Goal: Task Accomplishment & Management: Manage account settings

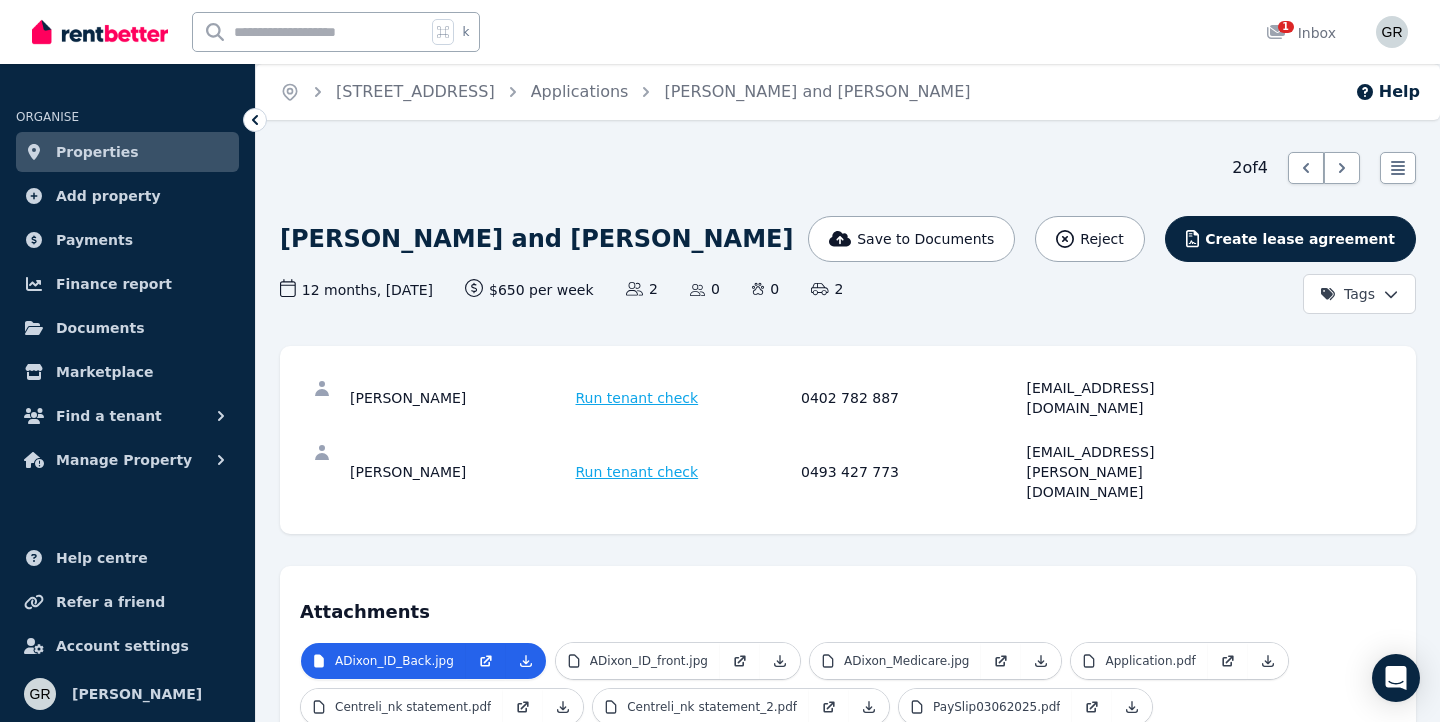
click at [142, 157] on link "Properties" at bounding box center [127, 152] width 223 height 40
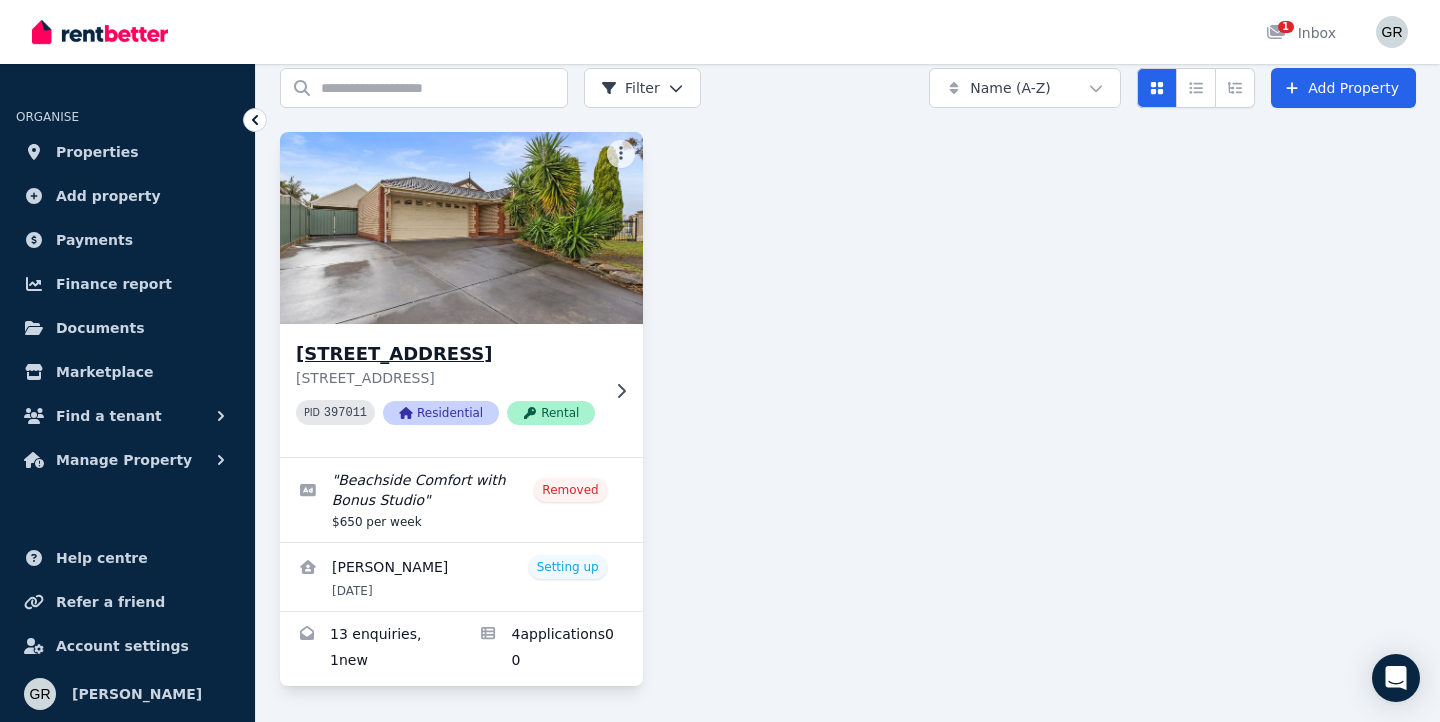
scroll to position [104, 0]
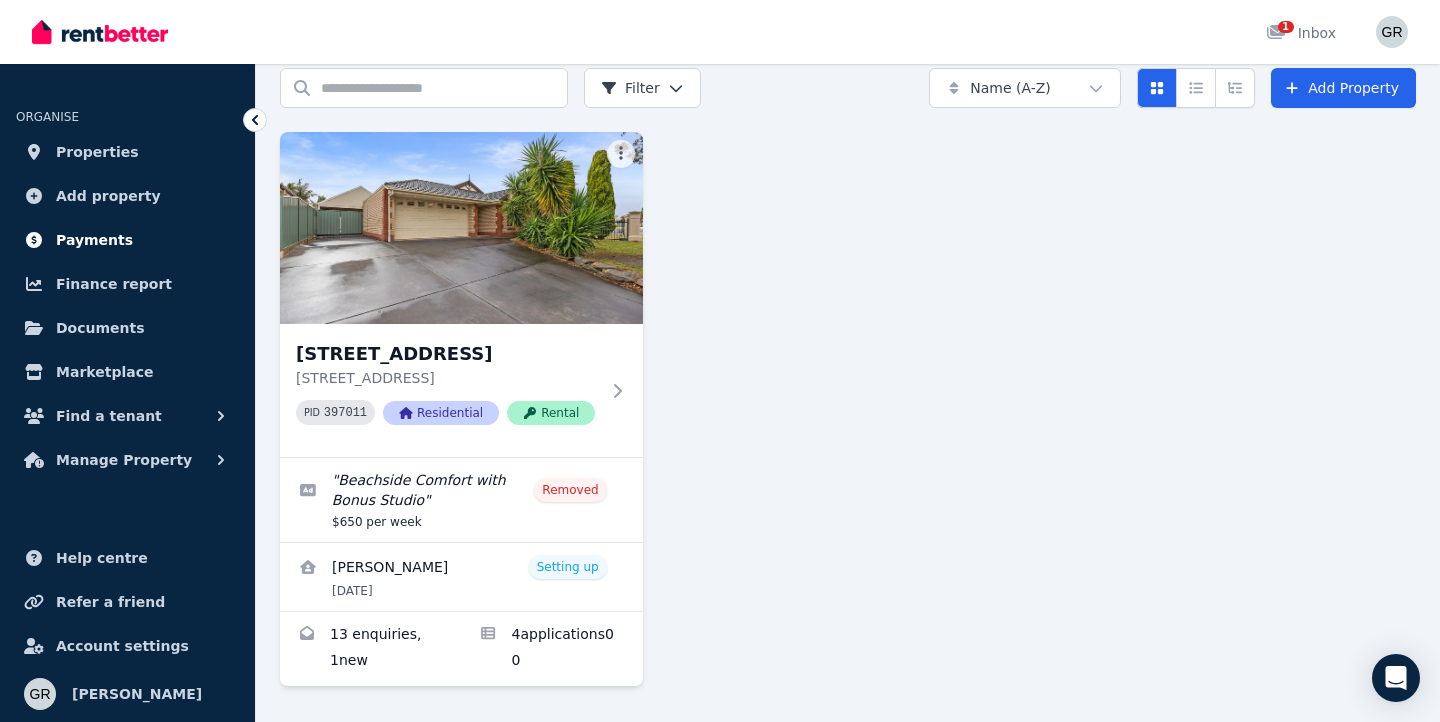
click at [128, 246] on link "Payments" at bounding box center [127, 240] width 223 height 40
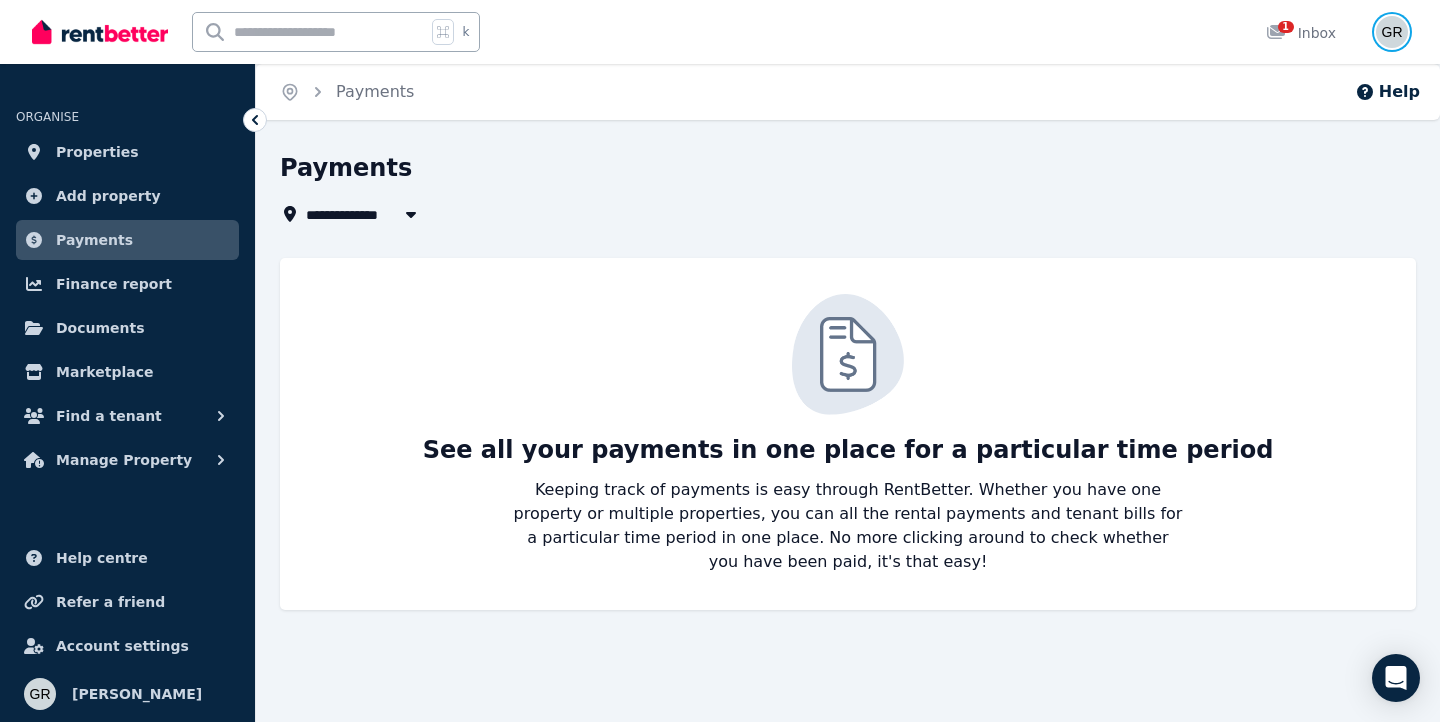
click at [1393, 28] on img "button" at bounding box center [1392, 32] width 32 height 32
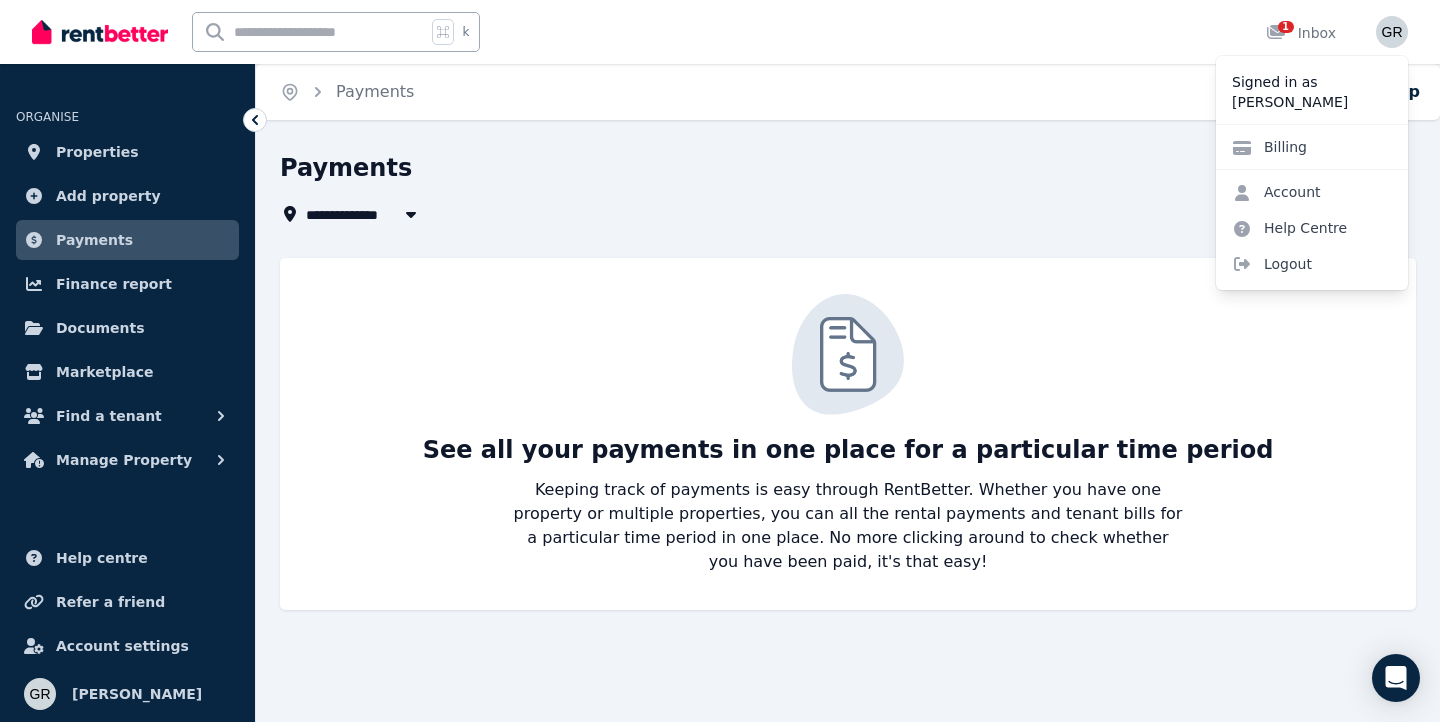
click at [1342, 146] on div "Billing" at bounding box center [1312, 146] width 192 height 45
click at [1275, 151] on link "Billing" at bounding box center [1269, 147] width 107 height 36
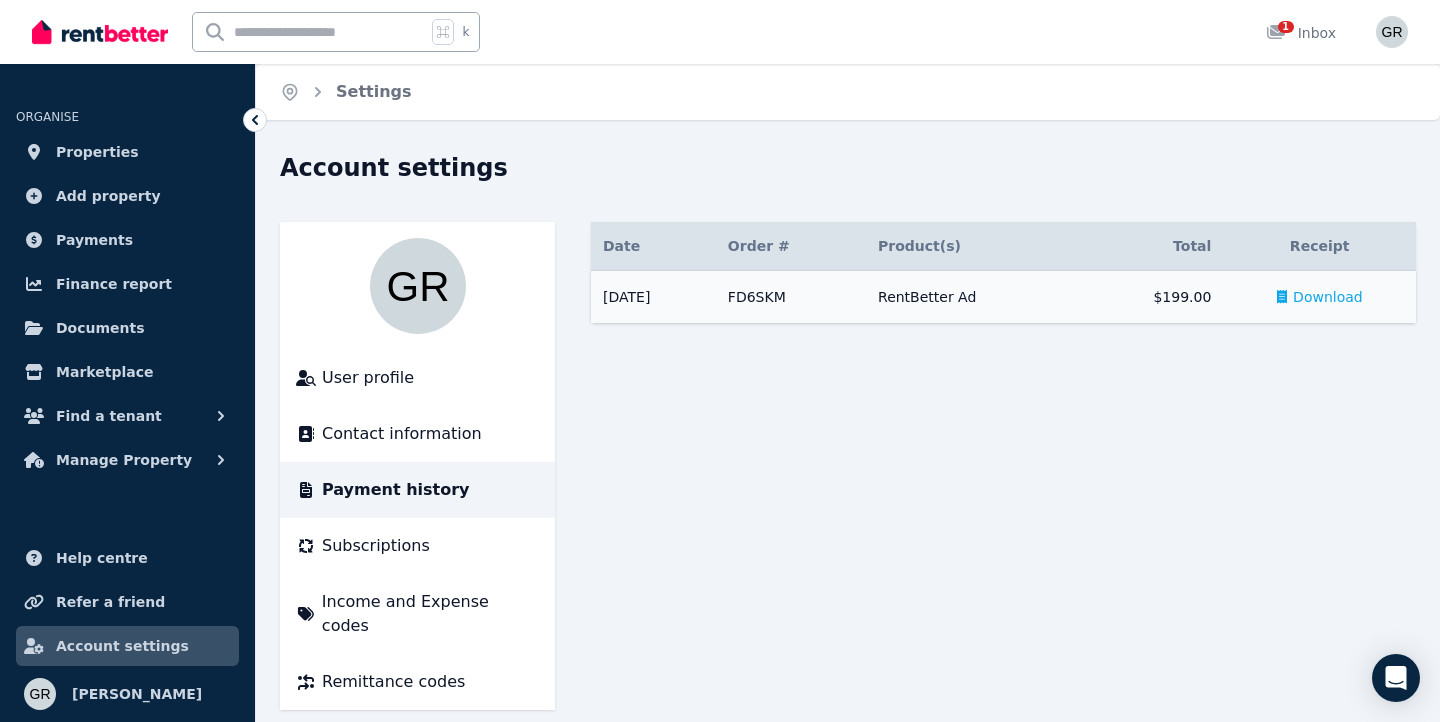
click at [1312, 290] on span "Download" at bounding box center [1328, 297] width 70 height 20
